Goal: Task Accomplishment & Management: Use online tool/utility

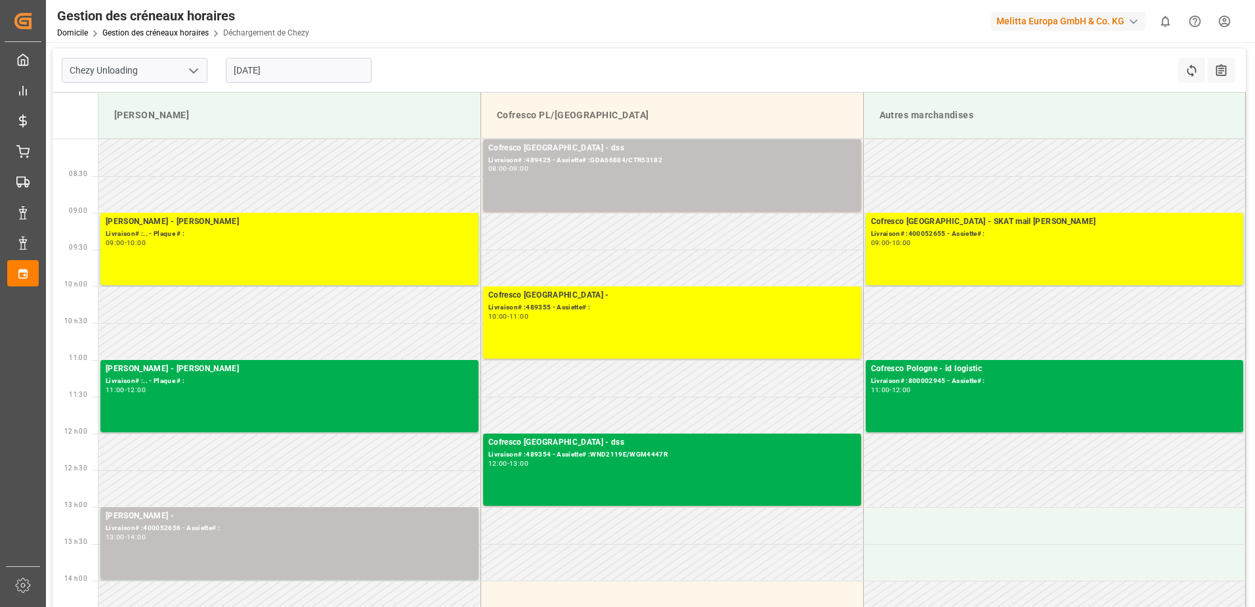
click at [321, 73] on input "[DATE]" at bounding box center [299, 70] width 146 height 25
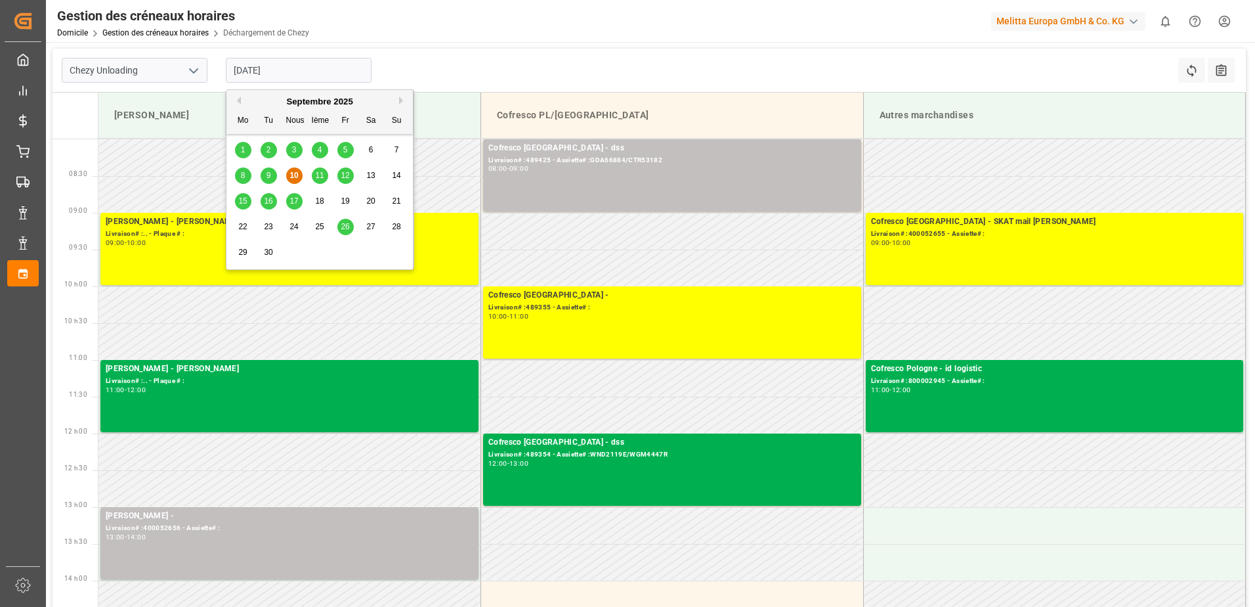
click at [320, 175] on span "11" at bounding box center [319, 175] width 9 height 9
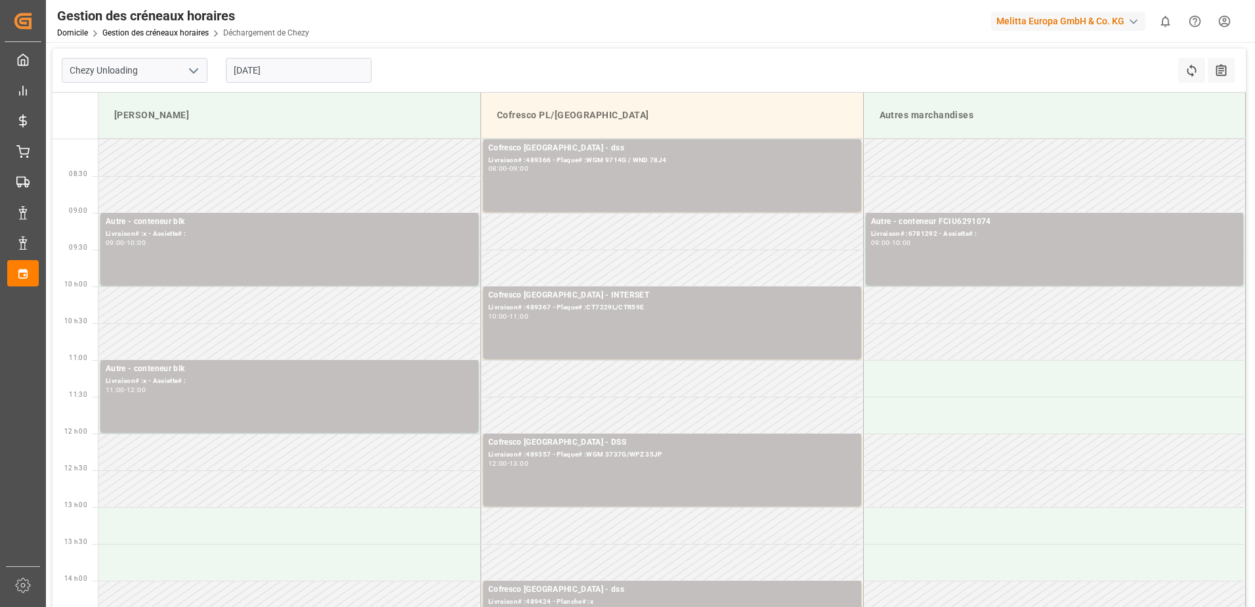
click at [346, 68] on input "[DATE]" at bounding box center [299, 70] width 146 height 25
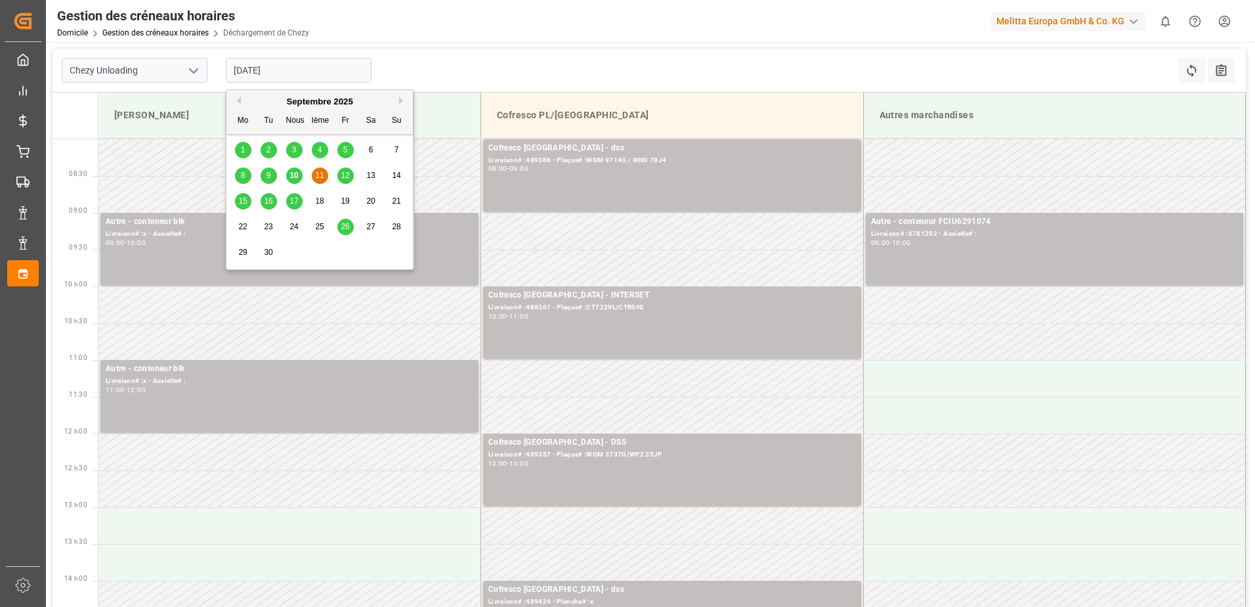
click at [347, 175] on span "12" at bounding box center [345, 175] width 9 height 9
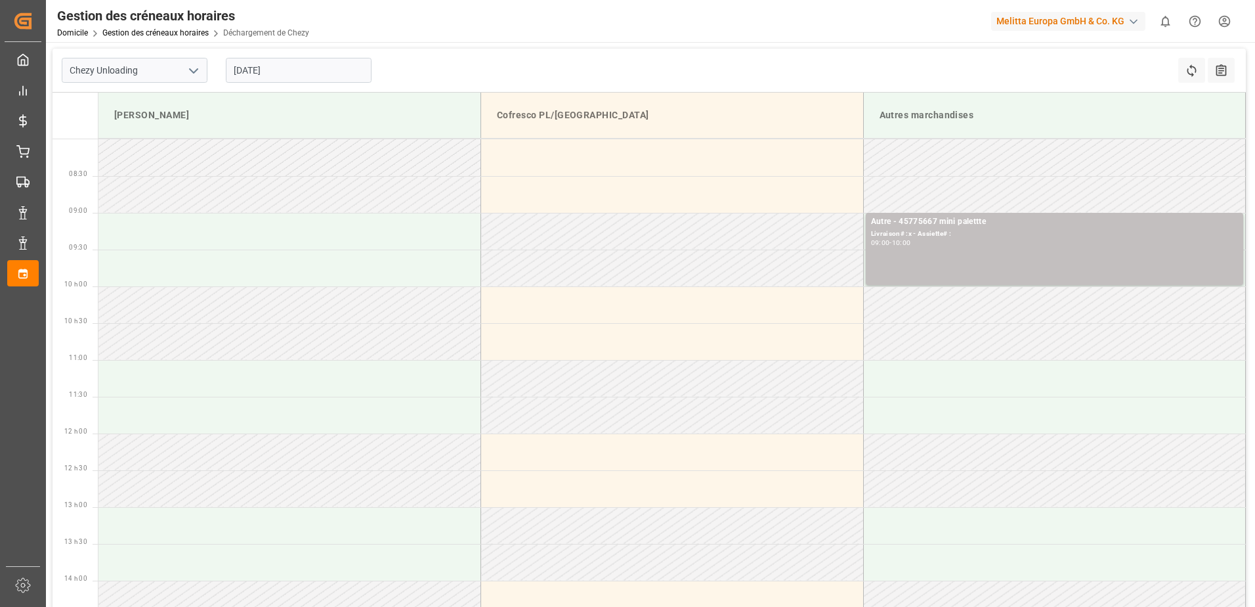
click at [339, 67] on input "[DATE]" at bounding box center [299, 70] width 146 height 25
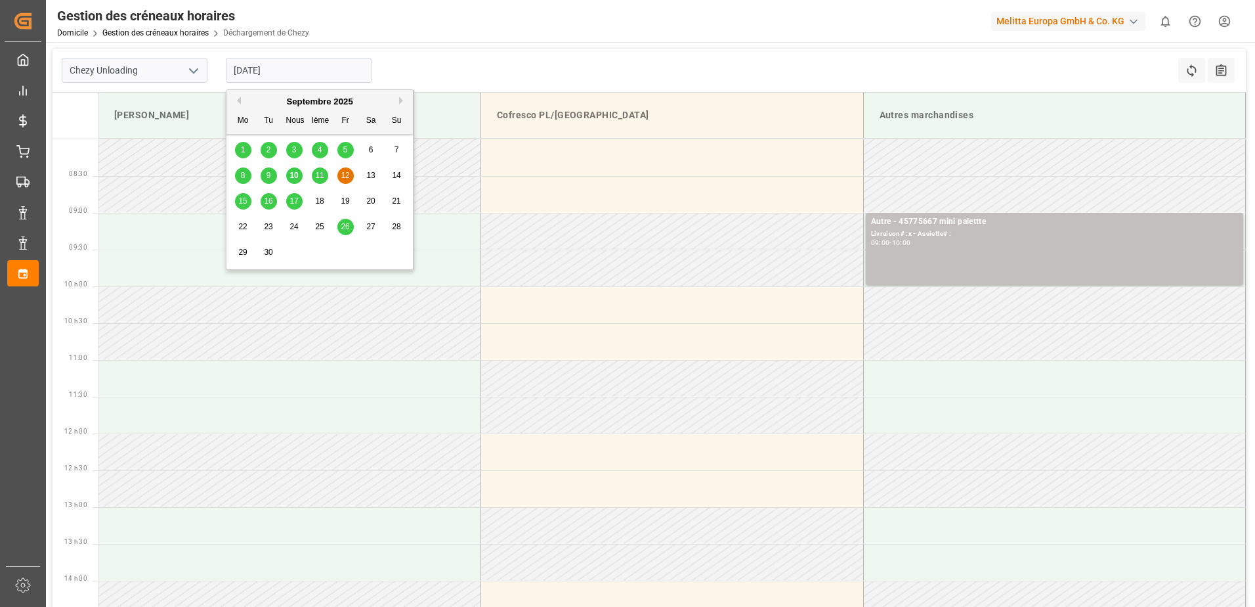
click at [270, 175] on span "9" at bounding box center [269, 175] width 5 height 9
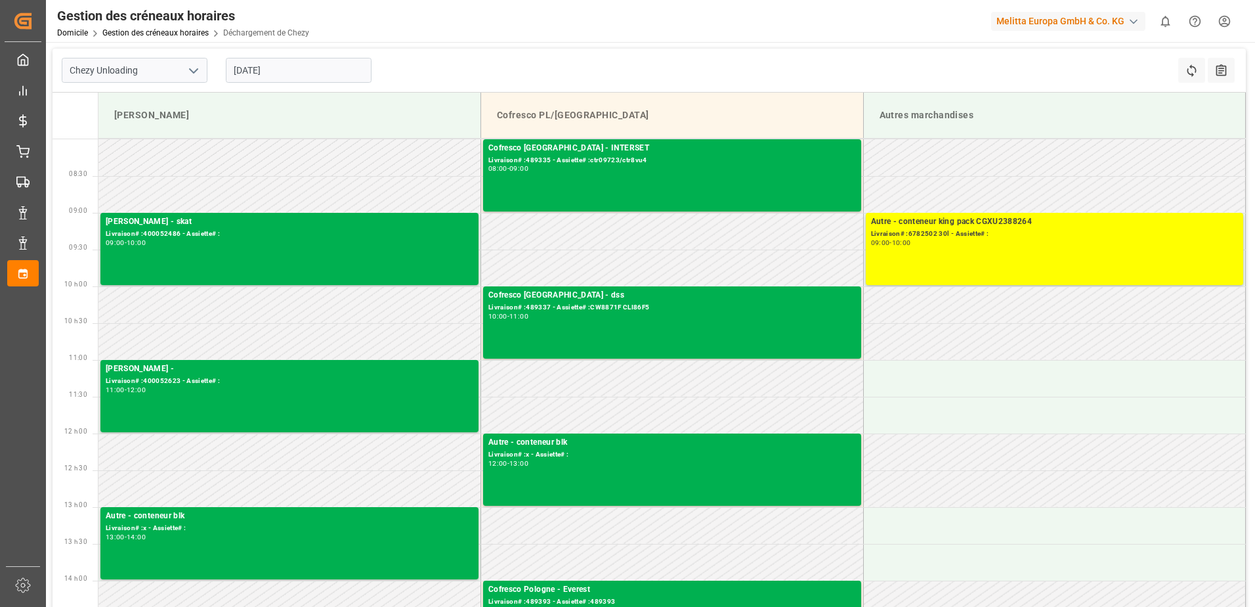
click at [311, 49] on div "[DATE]" at bounding box center [299, 70] width 164 height 43
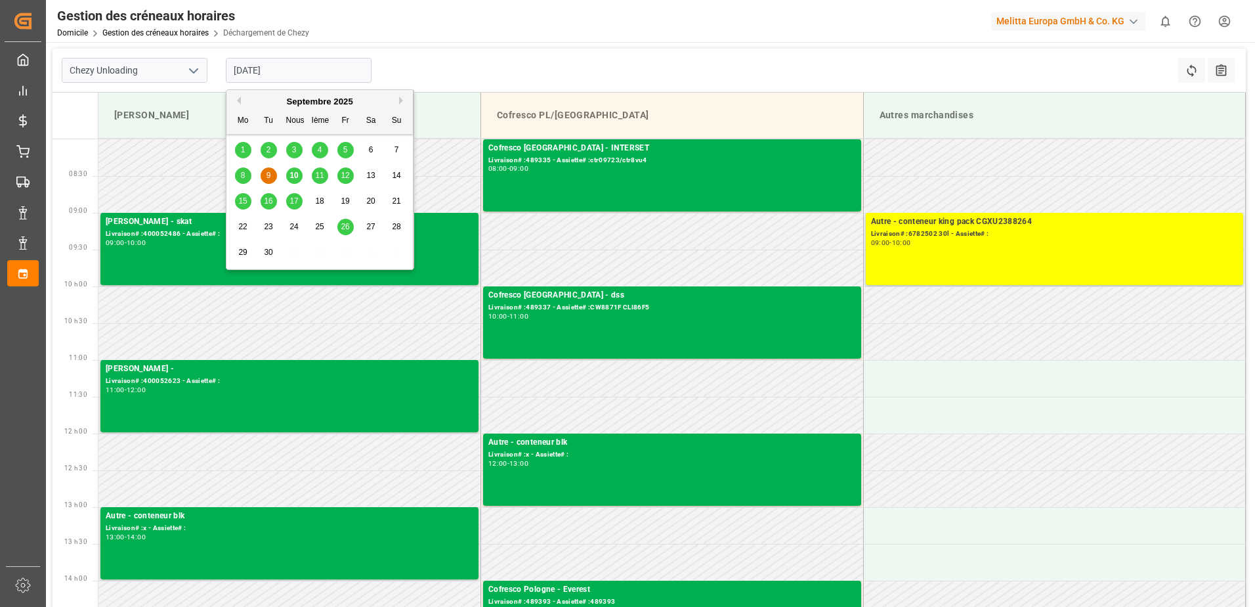
click at [313, 68] on input "[DATE]" at bounding box center [299, 70] width 146 height 25
click at [245, 206] on div "15" at bounding box center [243, 202] width 16 height 16
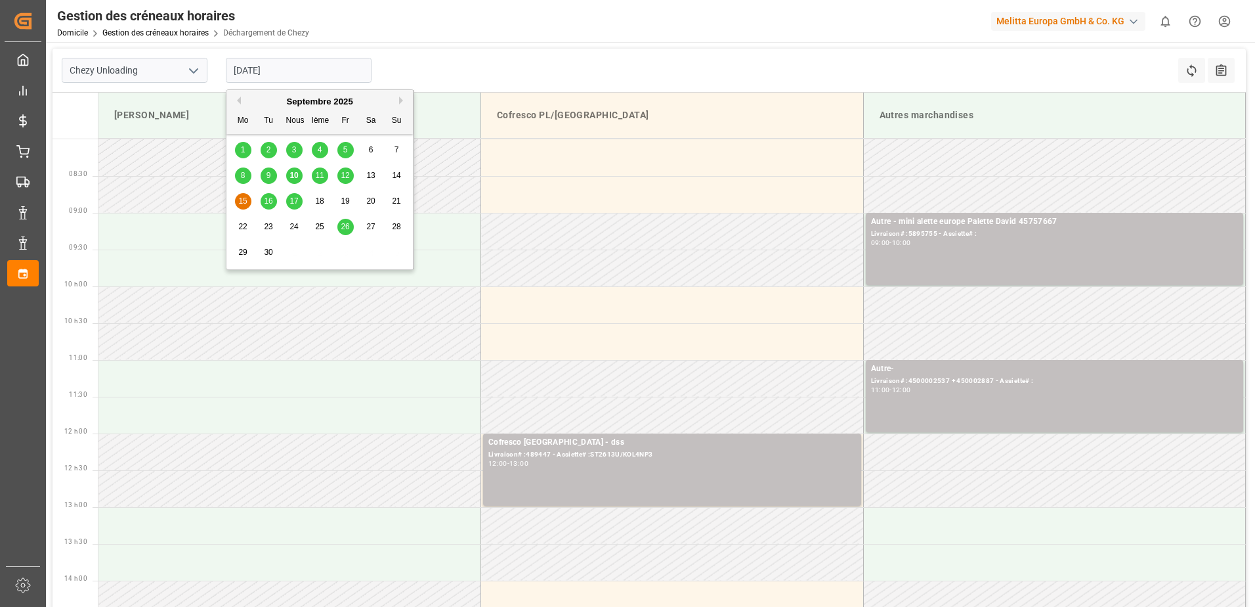
click at [332, 70] on input "[DATE]" at bounding box center [299, 70] width 146 height 25
click at [293, 177] on span "10" at bounding box center [294, 175] width 9 height 9
type input "[DATE]"
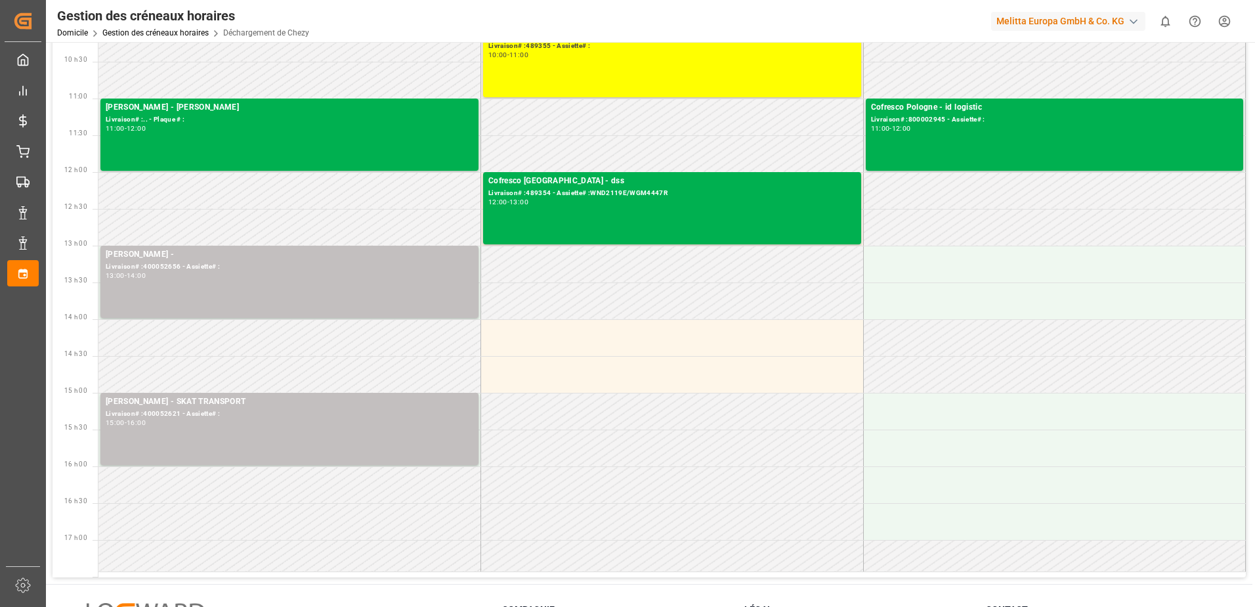
scroll to position [263, 0]
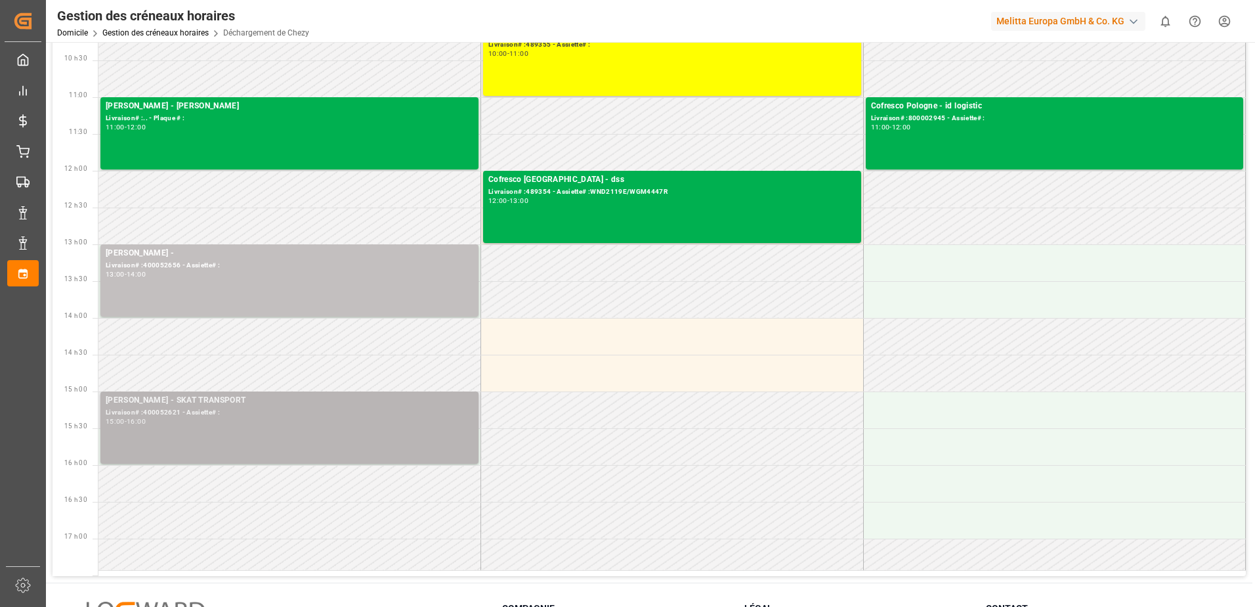
click at [358, 421] on div "15:00 - 16:00" at bounding box center [290, 421] width 368 height 7
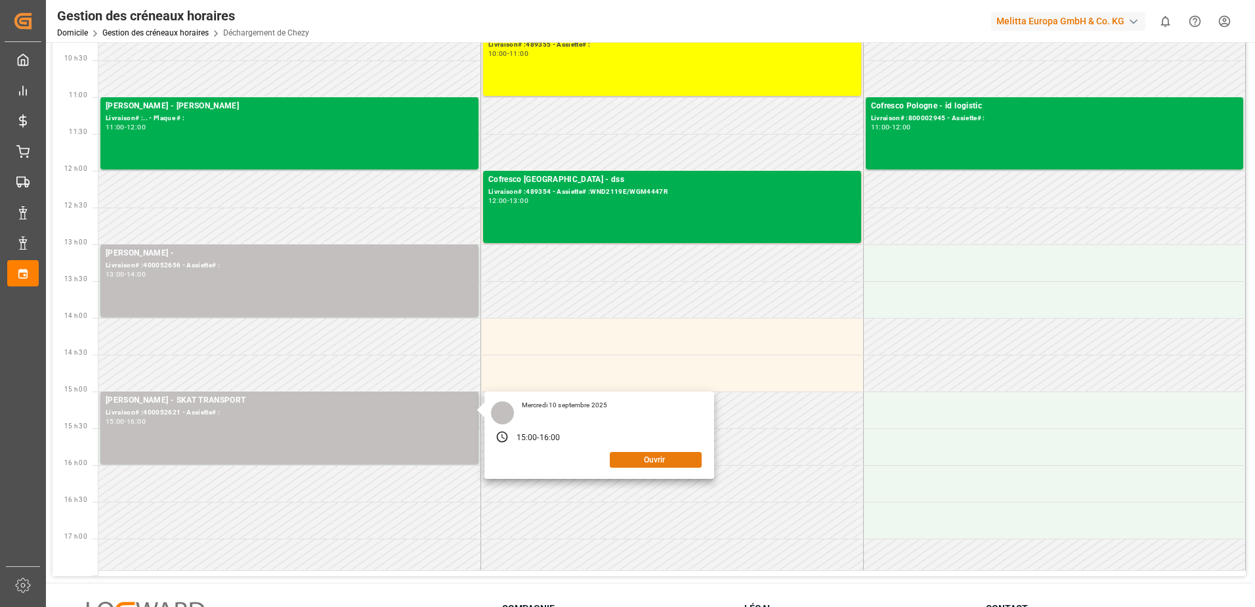
click at [643, 461] on button "Ouvrir" at bounding box center [656, 460] width 92 height 16
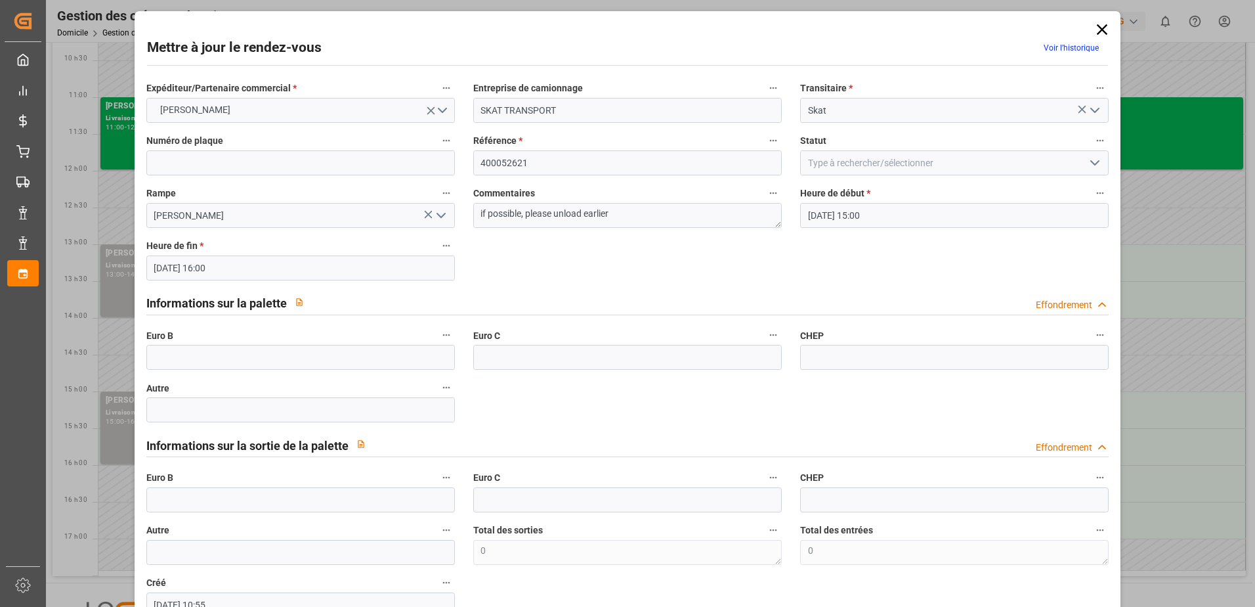
click at [1087, 165] on icon "Ouvrir le menu" at bounding box center [1095, 163] width 16 height 16
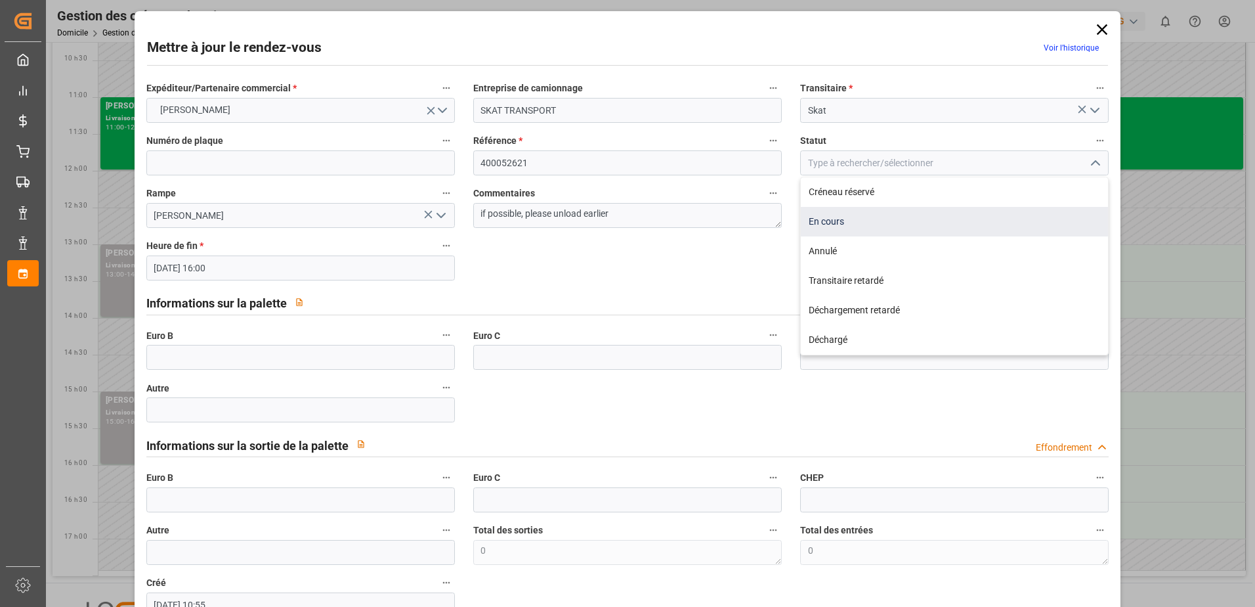
click at [916, 230] on div "En cours" at bounding box center [954, 222] width 307 height 30
type input "In Progress"
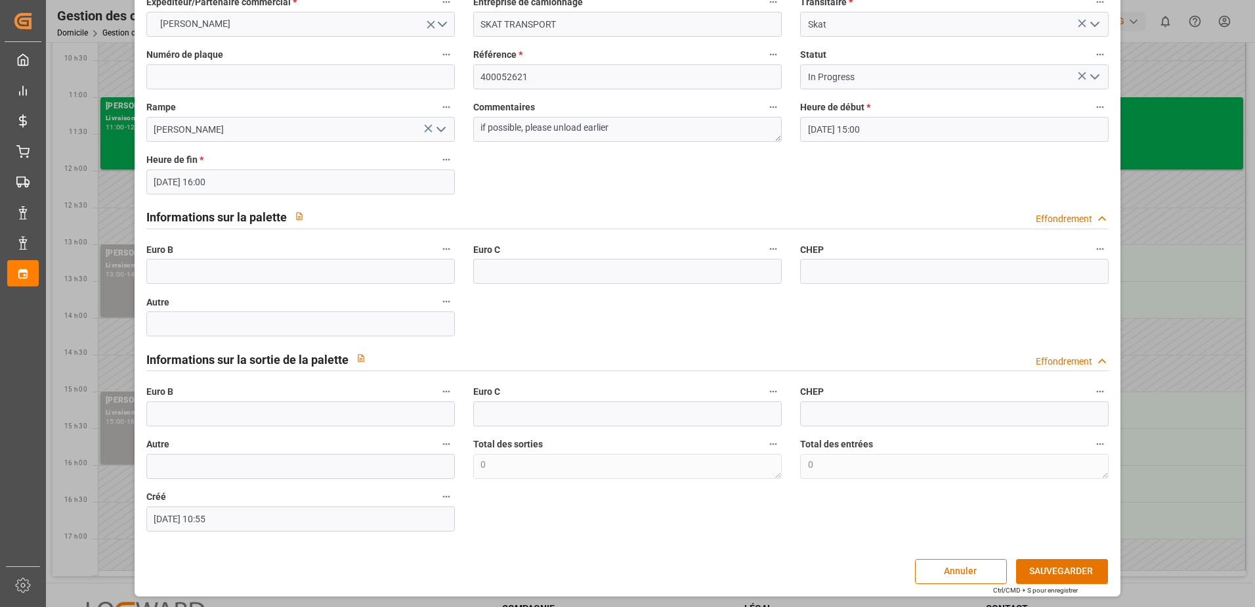
scroll to position [87, 0]
click at [257, 267] on input "text" at bounding box center [300, 270] width 309 height 25
type input "66"
click at [1043, 566] on button "SAUVEGARDER" at bounding box center [1062, 570] width 92 height 25
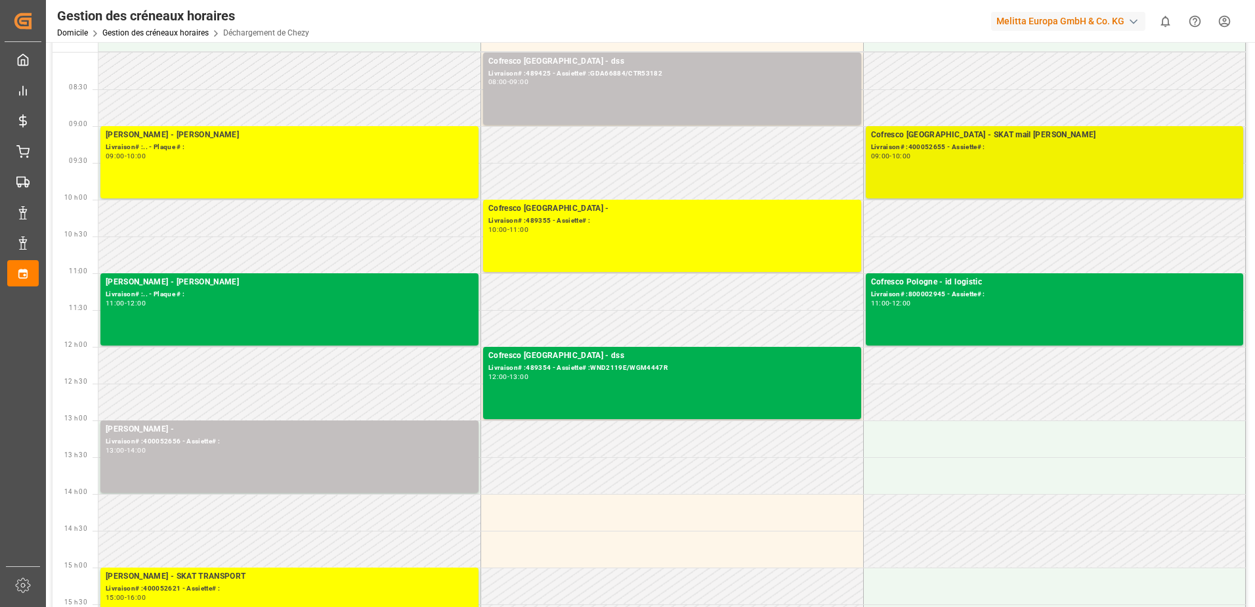
scroll to position [0, 0]
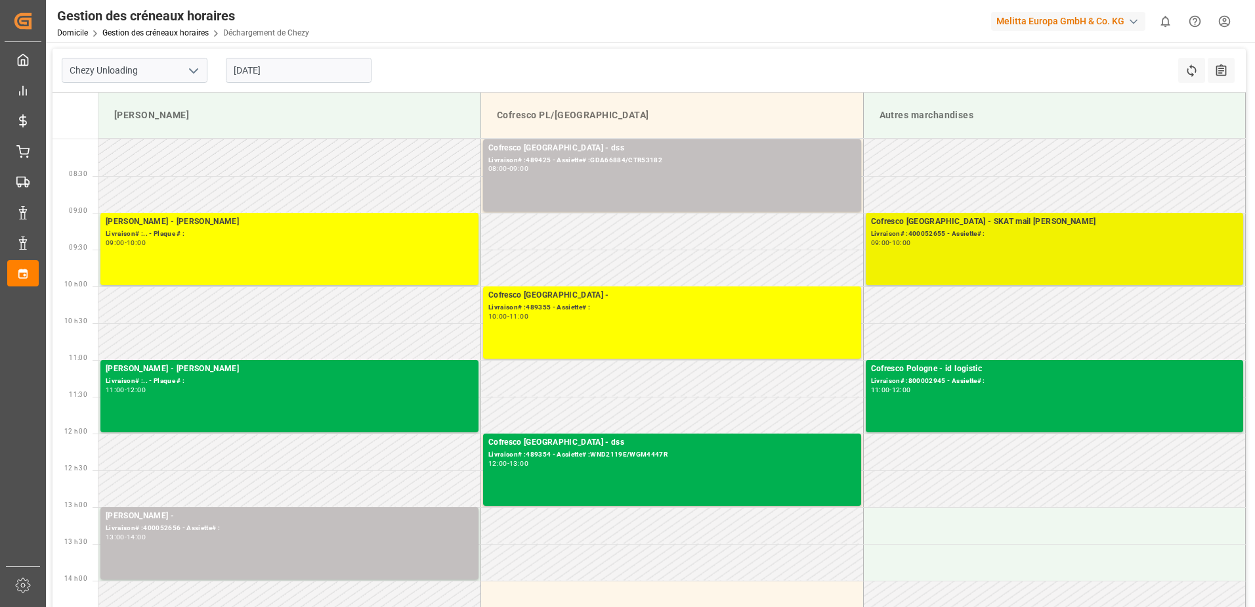
click at [1118, 242] on div "09:00 - 10:00" at bounding box center [1055, 243] width 368 height 7
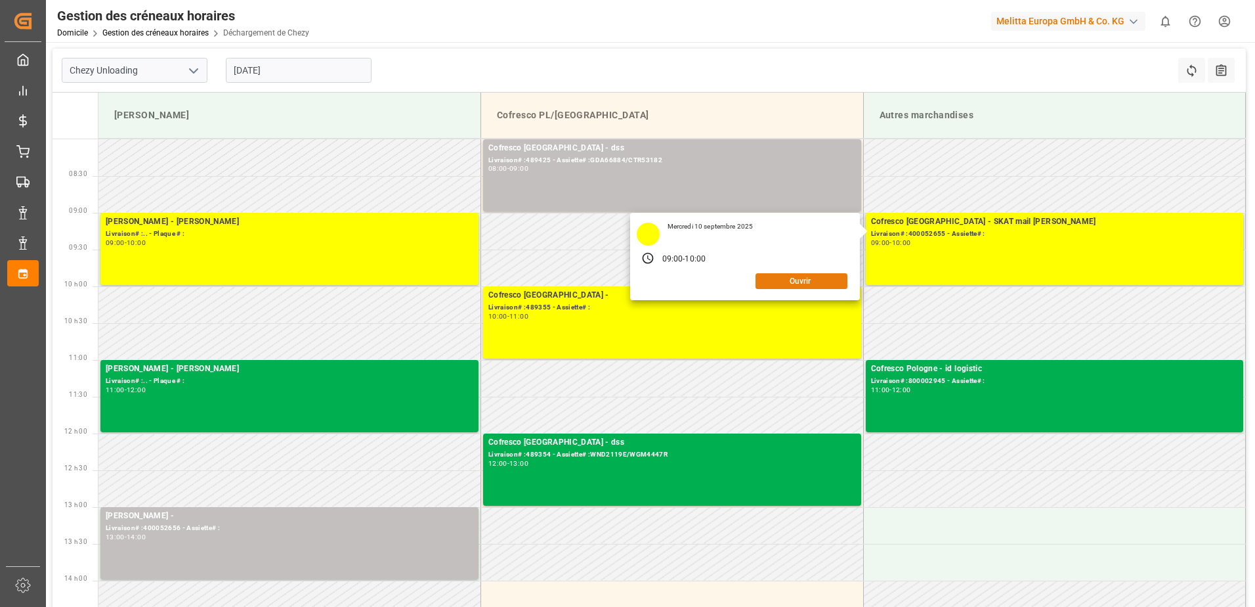
click at [798, 276] on button "Ouvrir" at bounding box center [802, 281] width 92 height 16
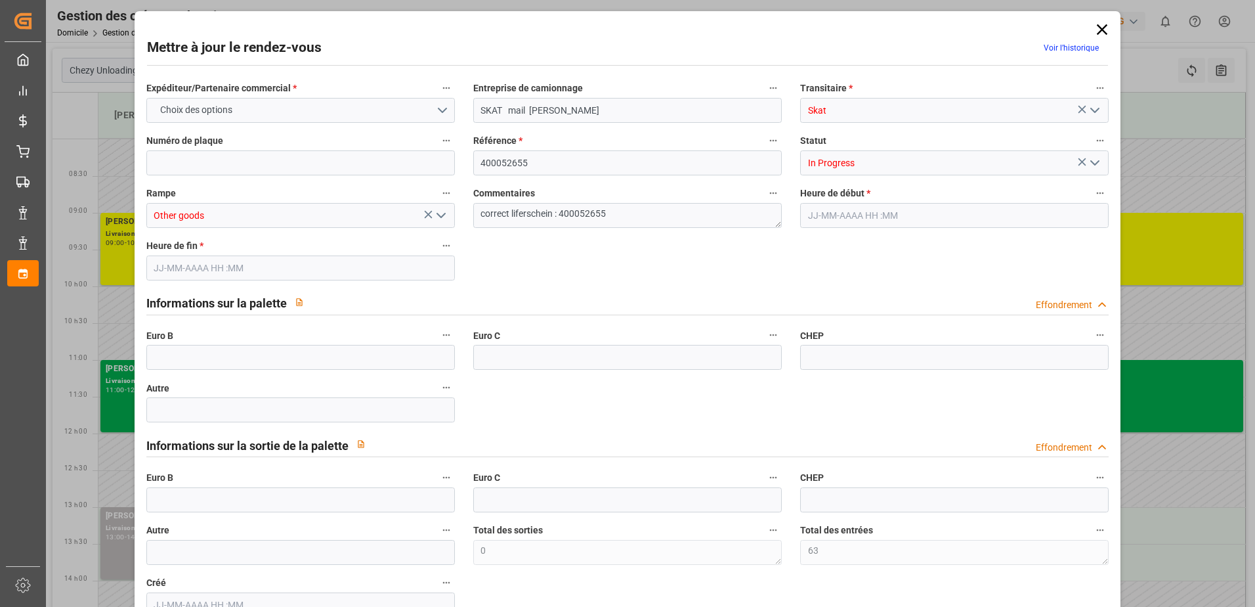
type input "63"
type input "0"
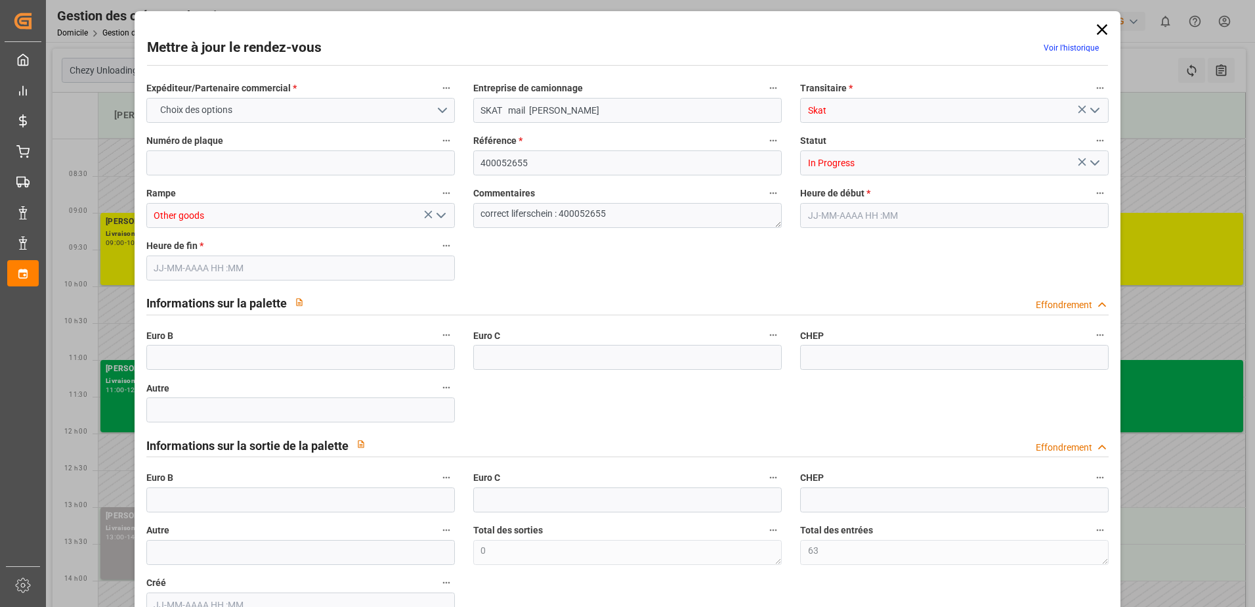
type input "0"
type input "[DATE] 09:00"
type input "[DATE] 10:00"
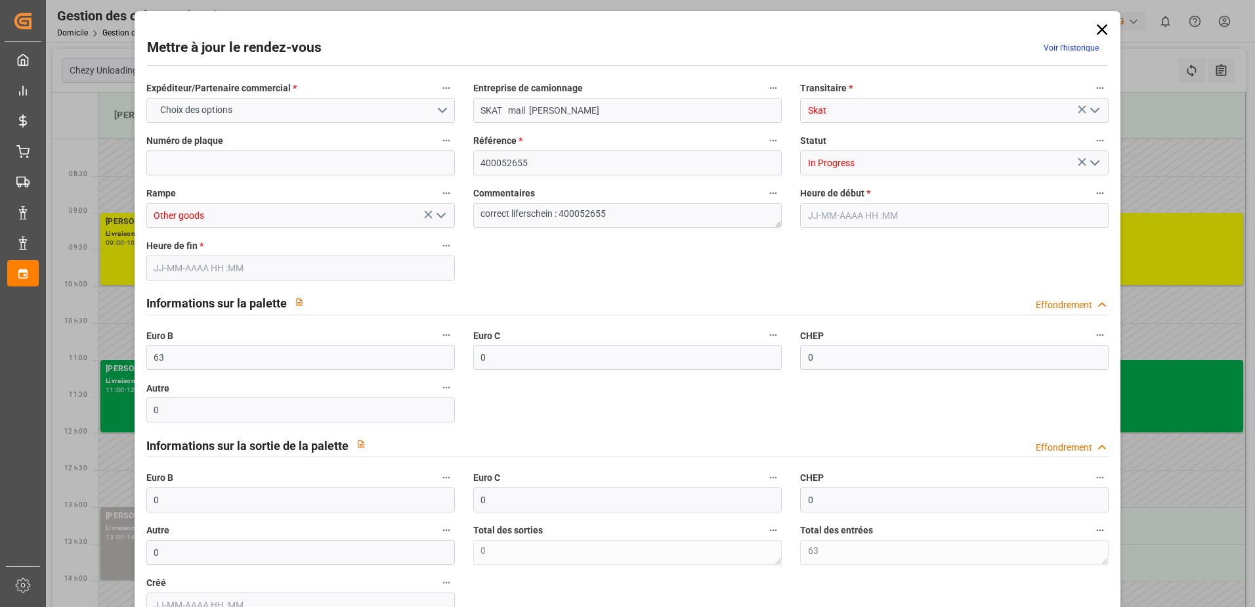
type input "[DATE] 11:09"
click at [1093, 164] on icon "Ouvrir le menu" at bounding box center [1095, 163] width 16 height 16
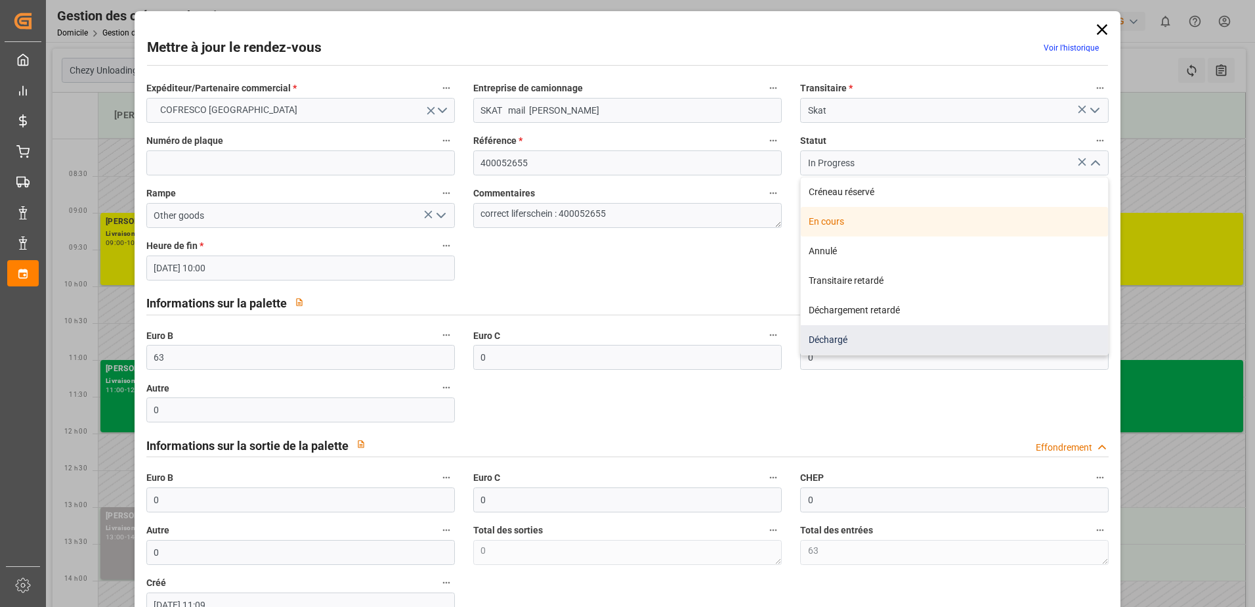
click at [872, 334] on div "Déchargé" at bounding box center [954, 340] width 307 height 30
type input "Unloaded"
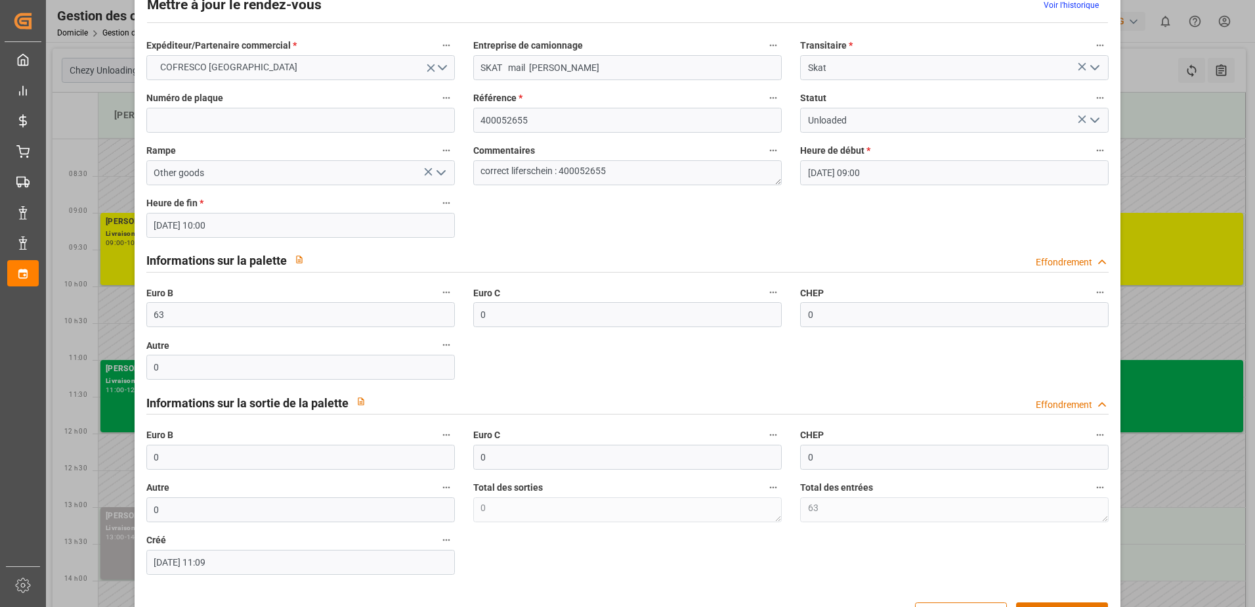
scroll to position [87, 0]
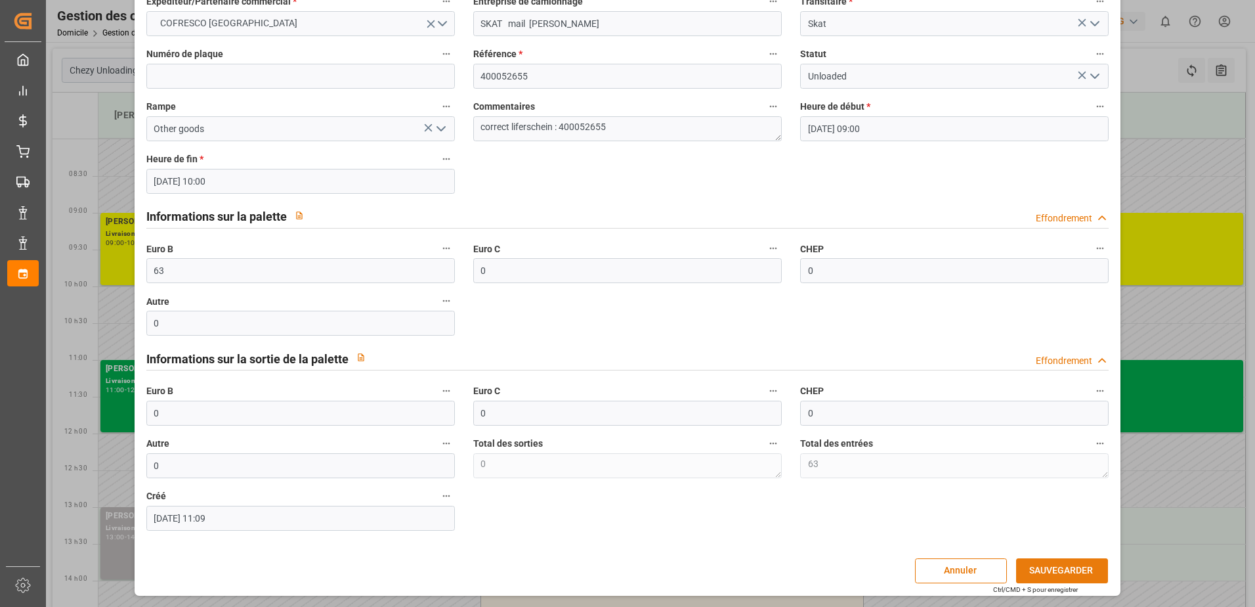
click at [1055, 566] on button "SAUVEGARDER" at bounding box center [1062, 570] width 92 height 25
